Goal: Transaction & Acquisition: Download file/media

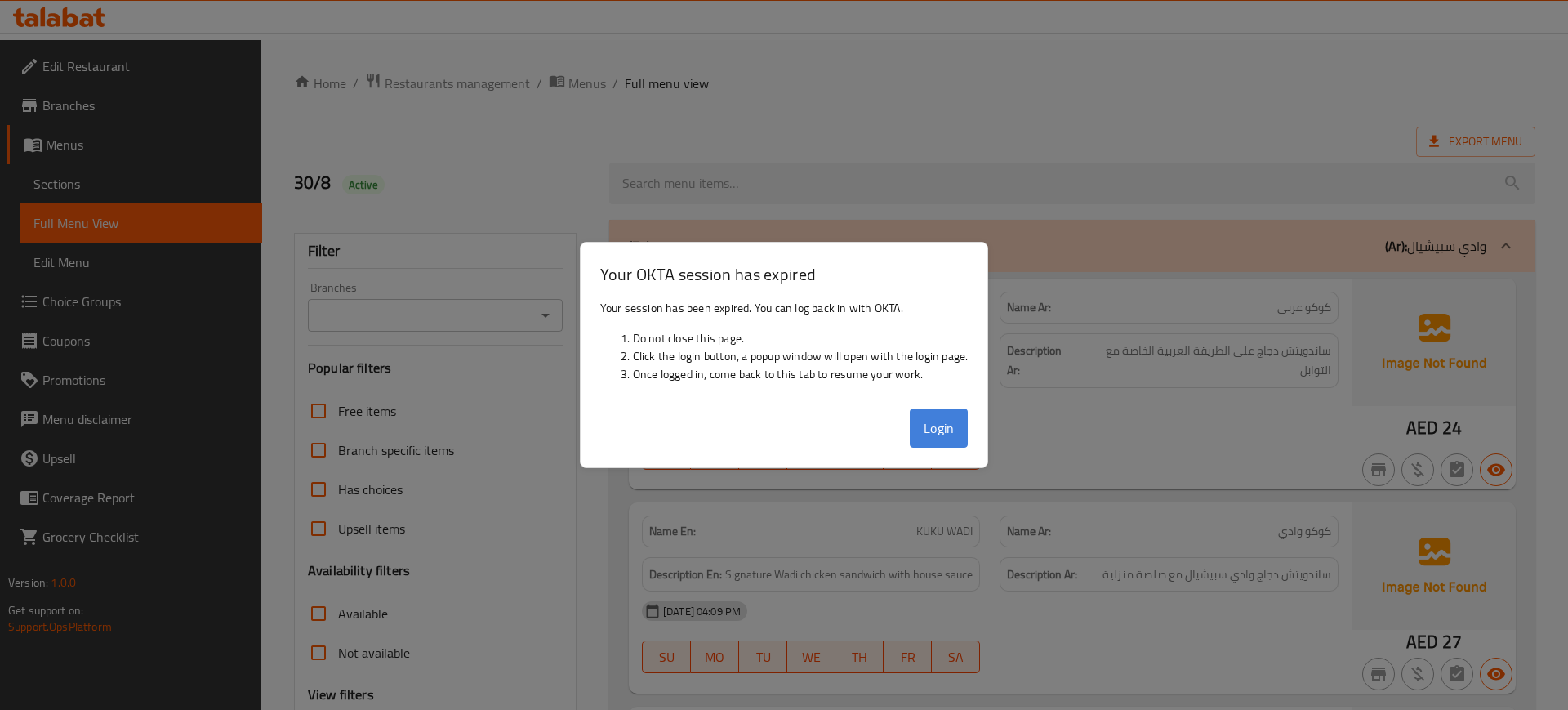
click at [945, 433] on button "Login" at bounding box center [939, 428] width 59 height 39
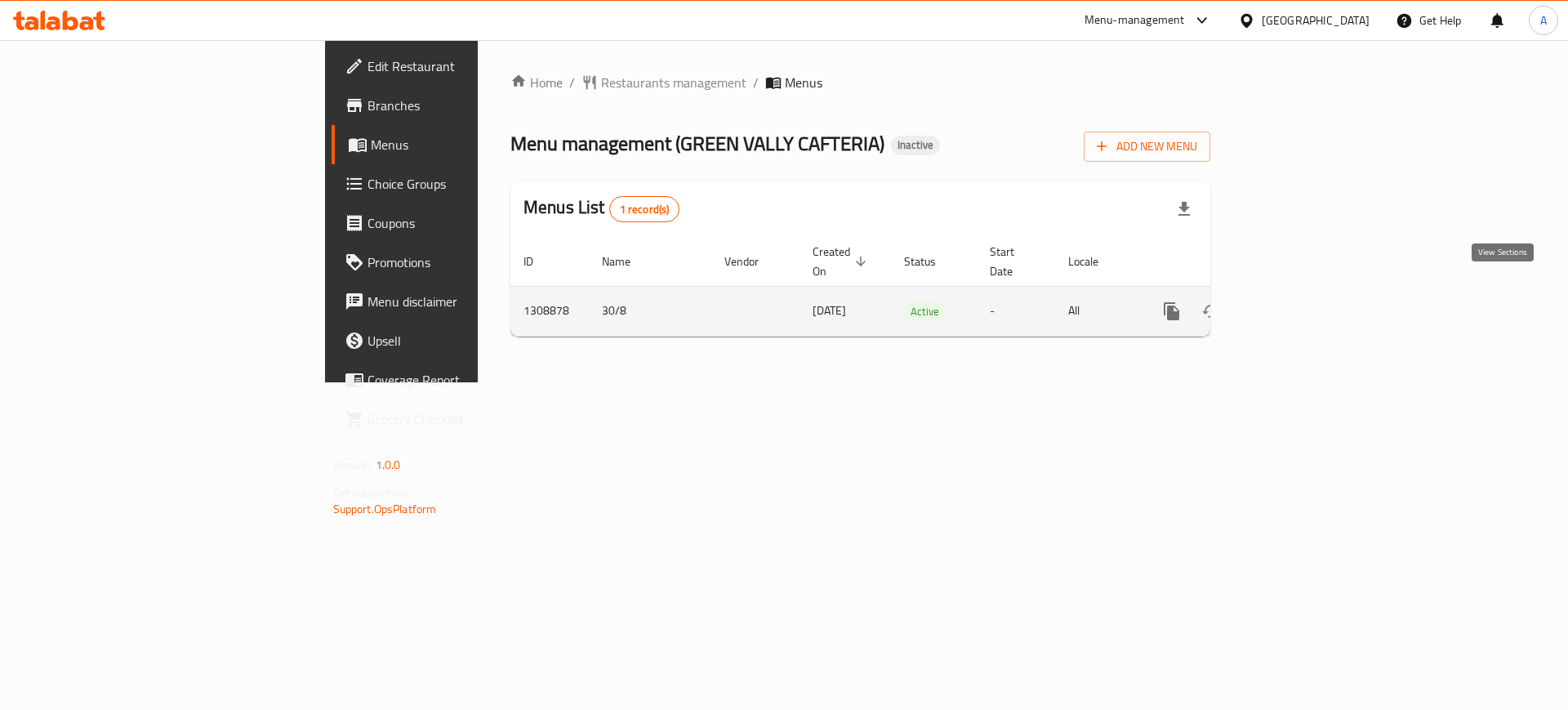
click at [1297, 304] on icon "enhanced table" at bounding box center [1289, 311] width 15 height 15
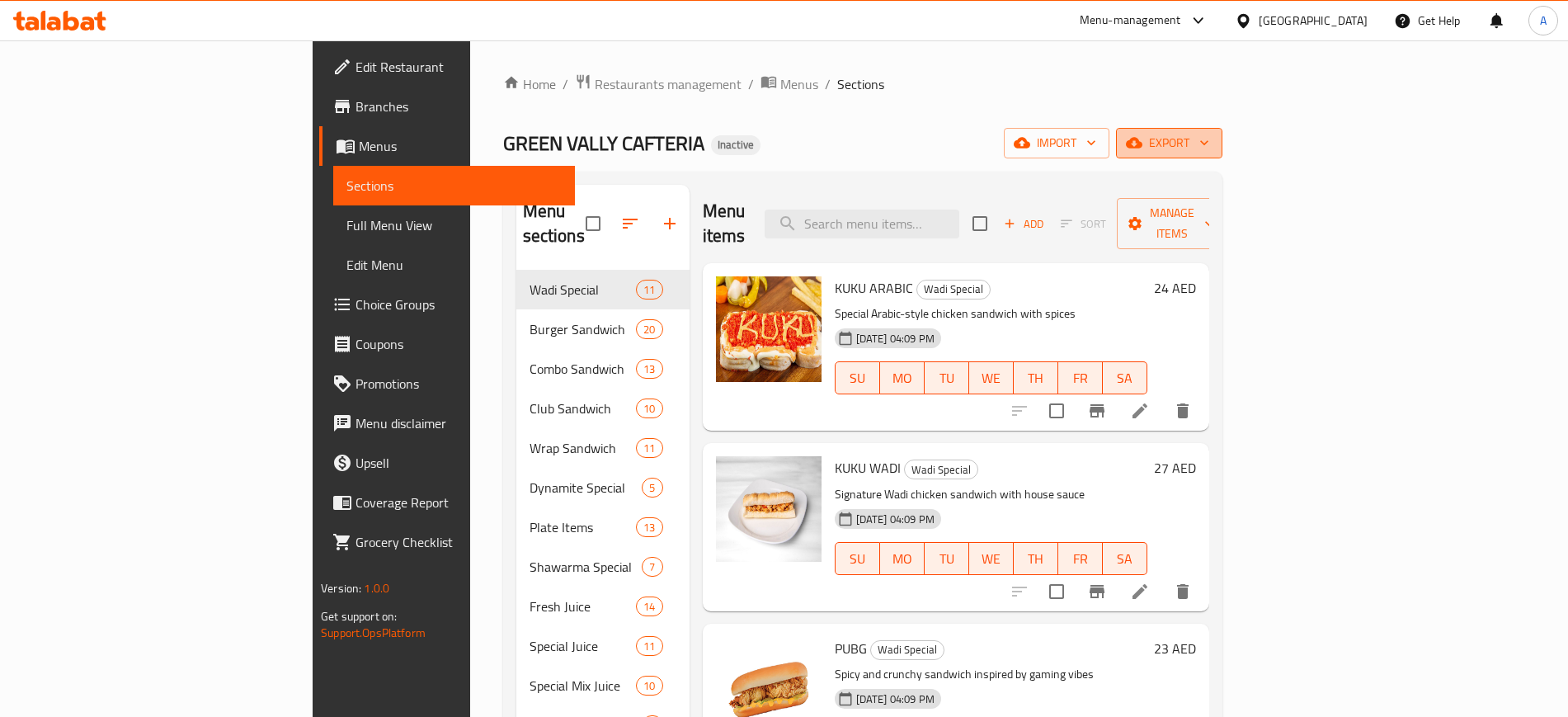
click at [1213, 149] on icon "button" at bounding box center [1204, 143] width 16 height 16
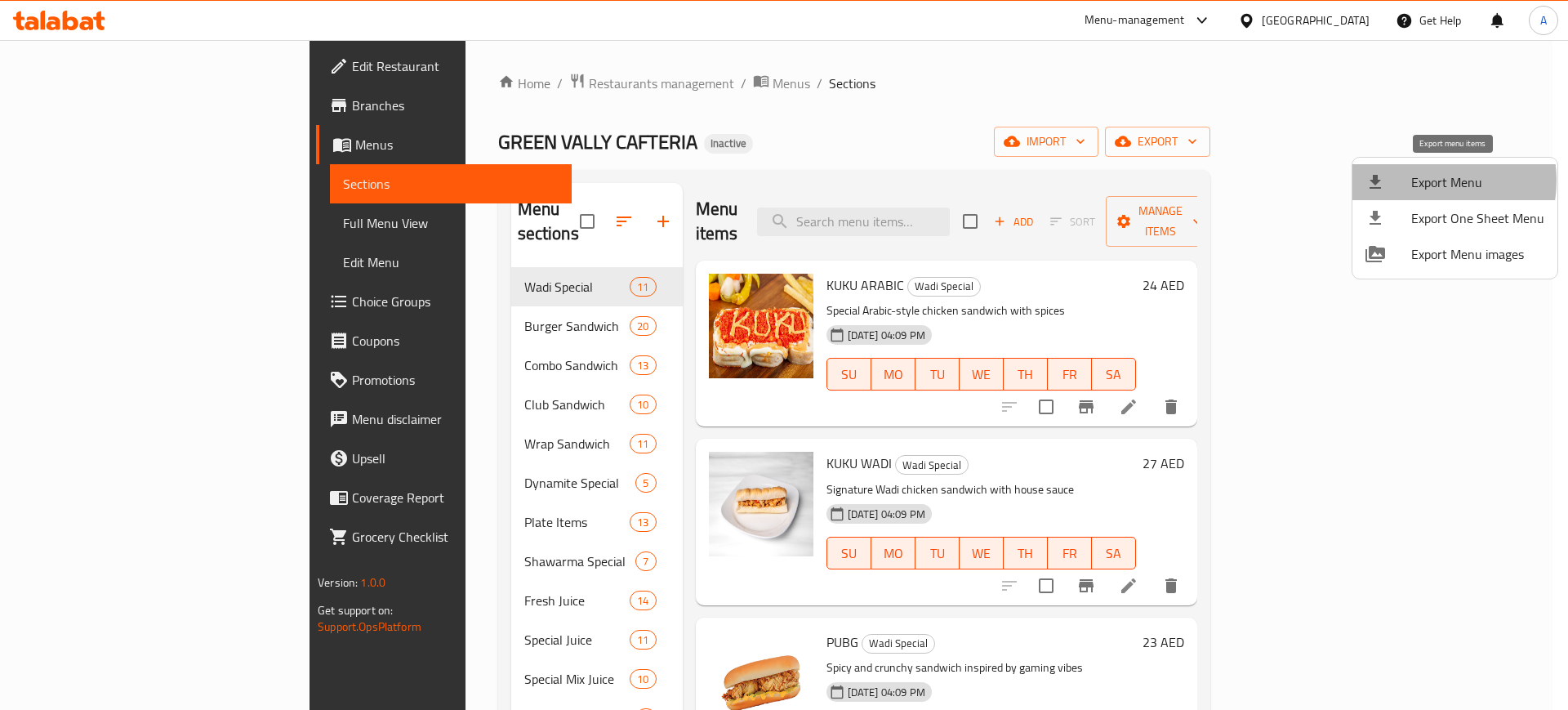
click at [1423, 181] on span "Export Menu" at bounding box center [1478, 182] width 134 height 20
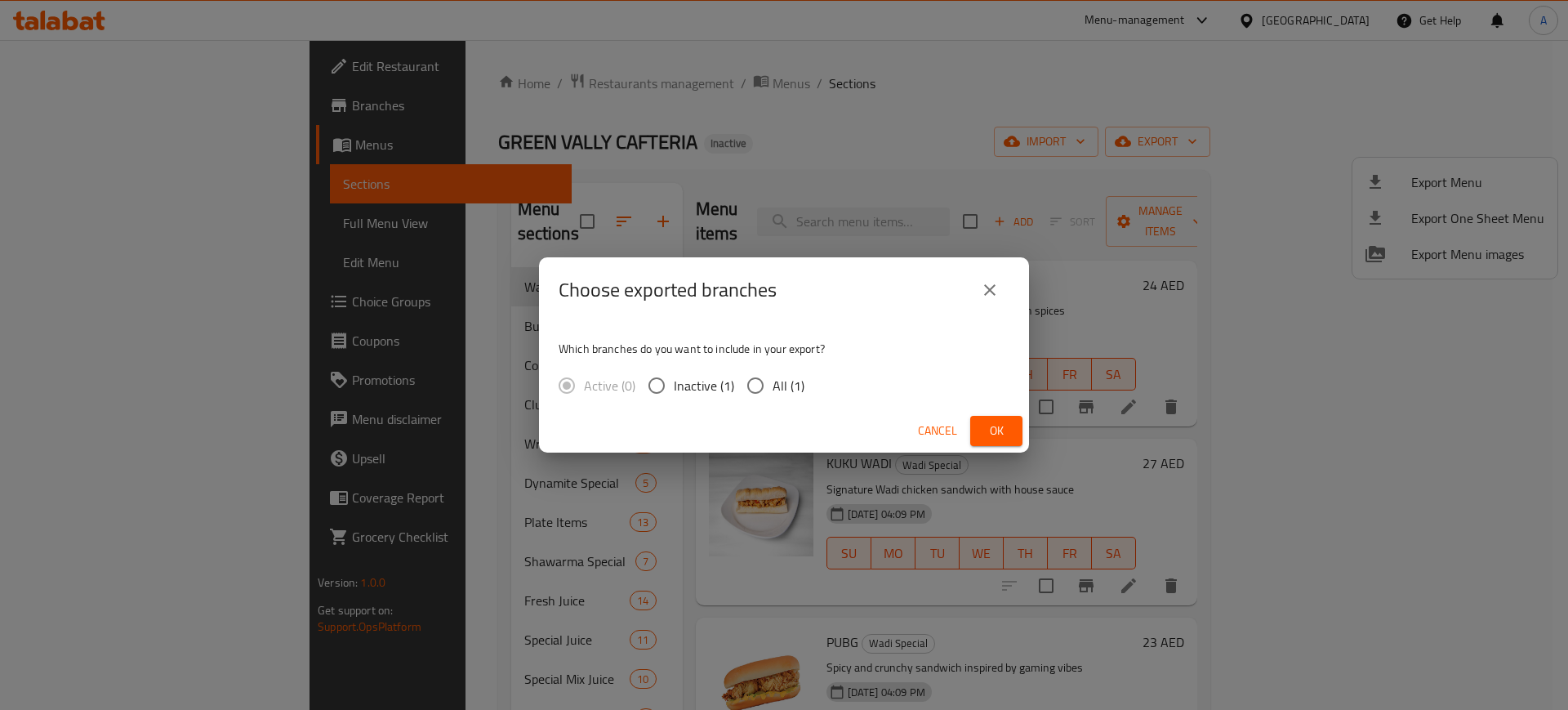
click at [780, 383] on span "All (1)" at bounding box center [788, 385] width 32 height 20
click at [773, 383] on input "All (1)" at bounding box center [756, 385] width 34 height 34
radio input "true"
click at [1003, 427] on span "Ok" at bounding box center [996, 431] width 27 height 21
